Goal: Task Accomplishment & Management: Manage account settings

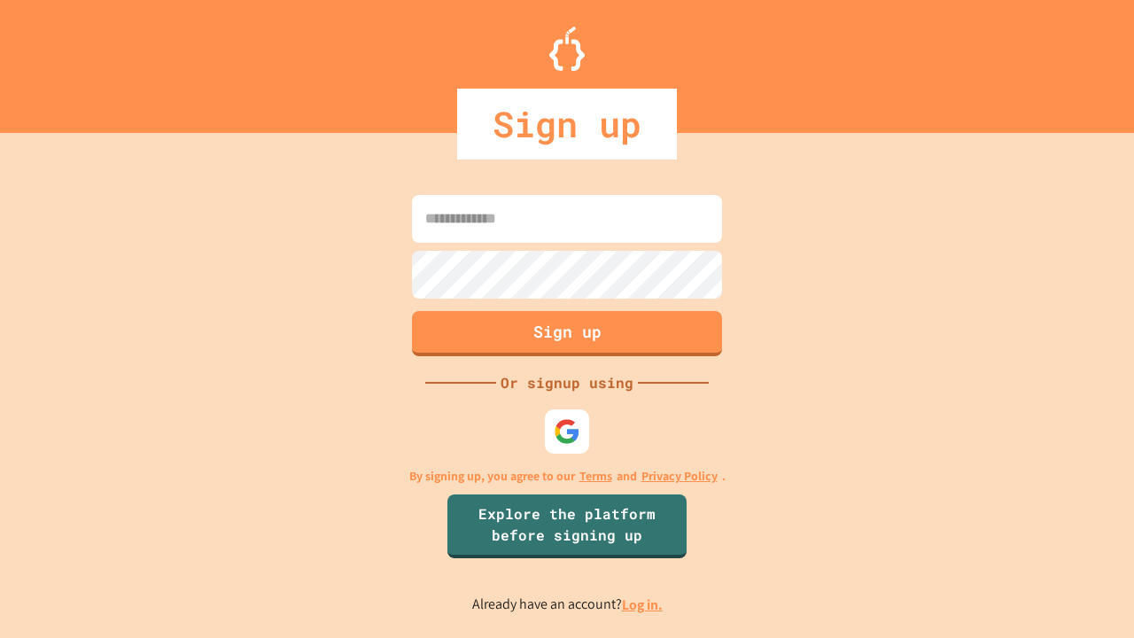
click at [643, 604] on link "Log in." at bounding box center [642, 604] width 41 height 19
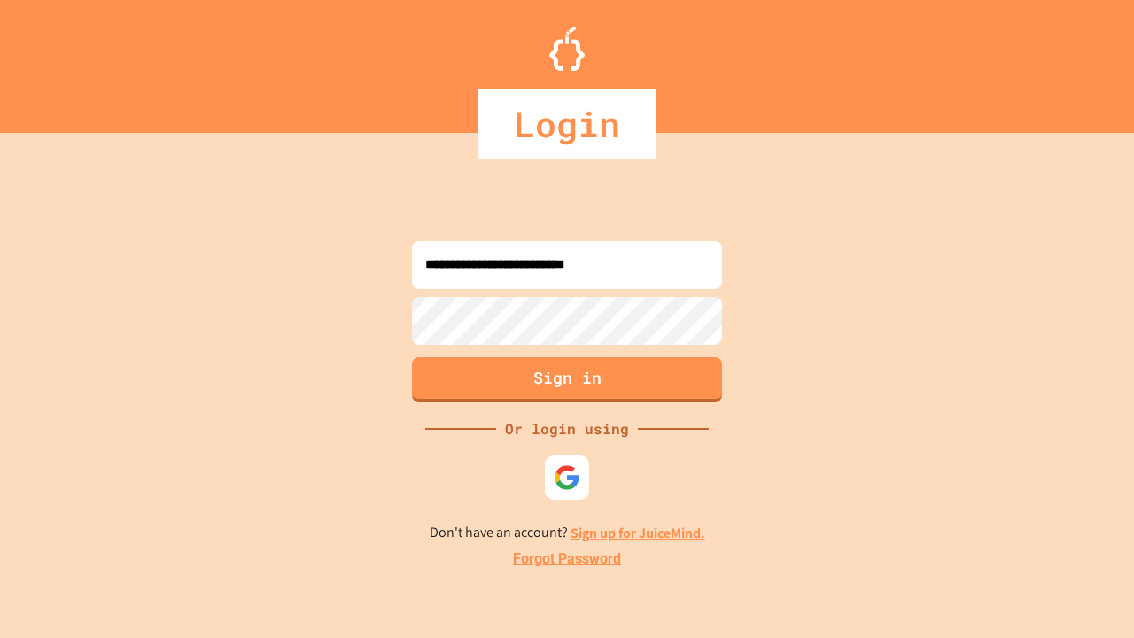
type input "**********"
